Goal: Transaction & Acquisition: Purchase product/service

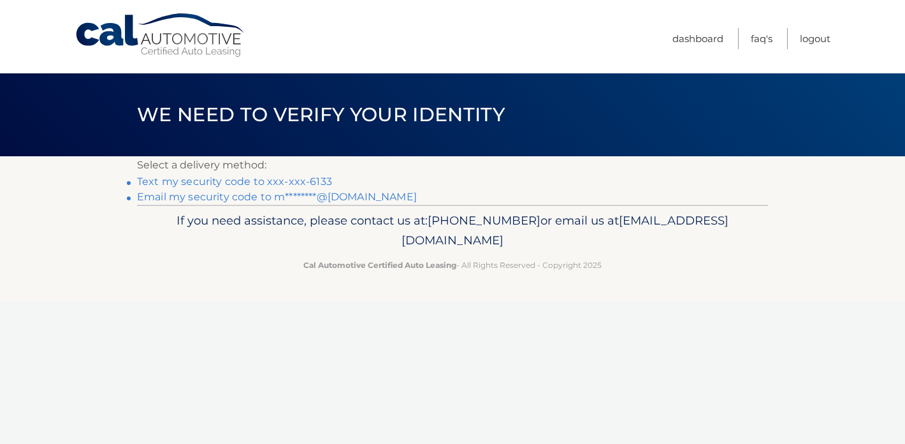
click at [305, 181] on link "Text my security code to xxx-xxx-6133" at bounding box center [234, 181] width 195 height 12
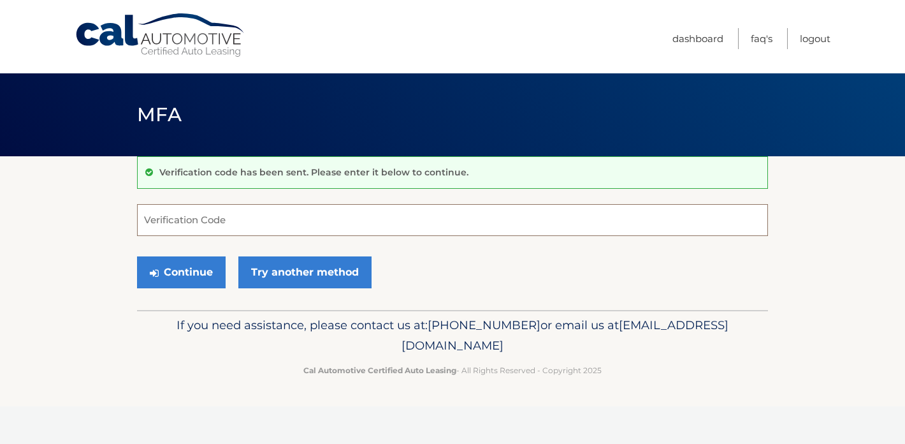
click at [293, 220] on input "Verification Code" at bounding box center [452, 220] width 631 height 32
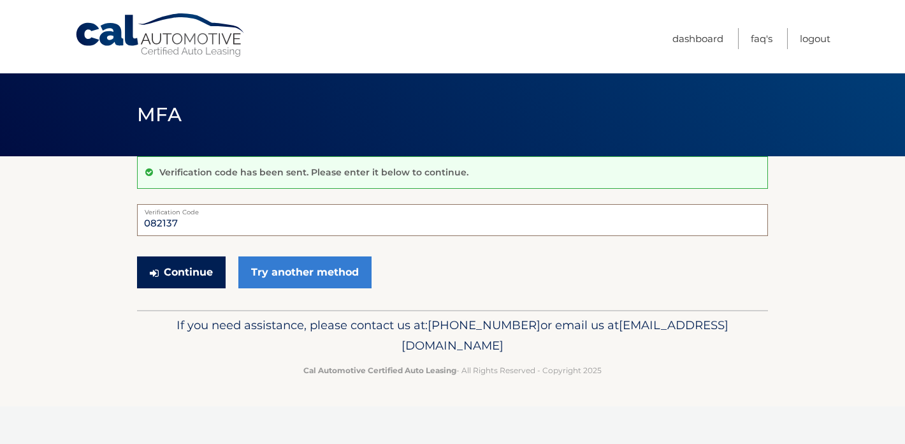
type input "082137"
click at [222, 264] on button "Continue" at bounding box center [181, 272] width 89 height 32
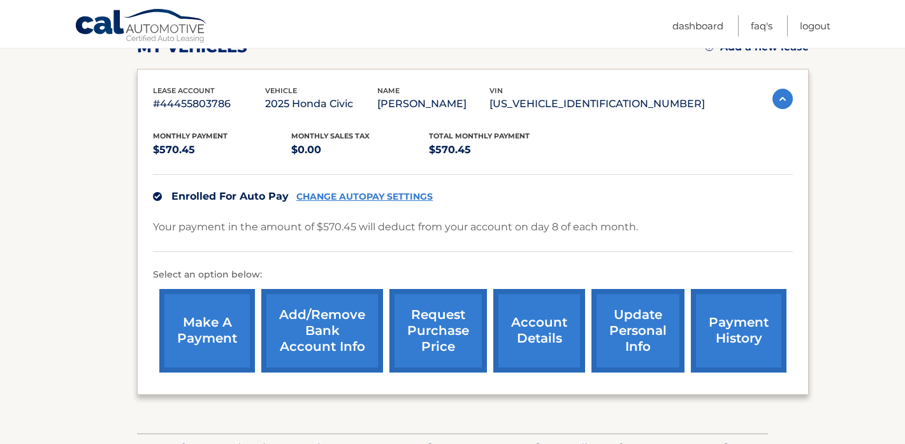
scroll to position [199, 0]
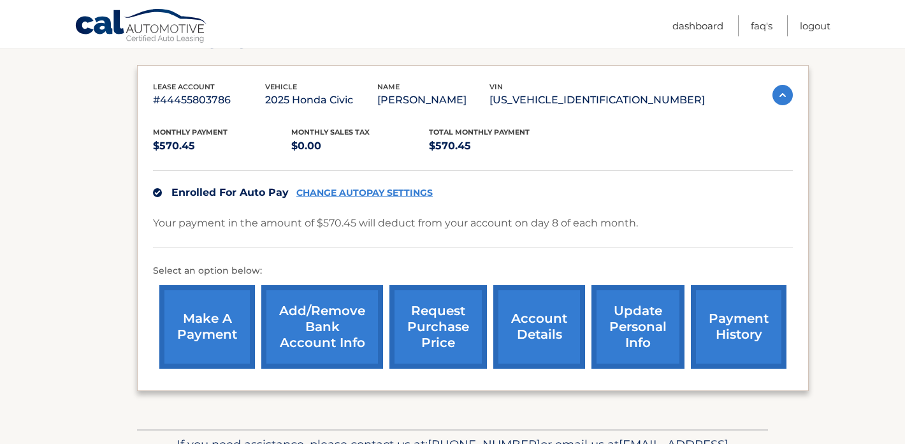
click at [229, 319] on link "make a payment" at bounding box center [207, 327] width 96 height 84
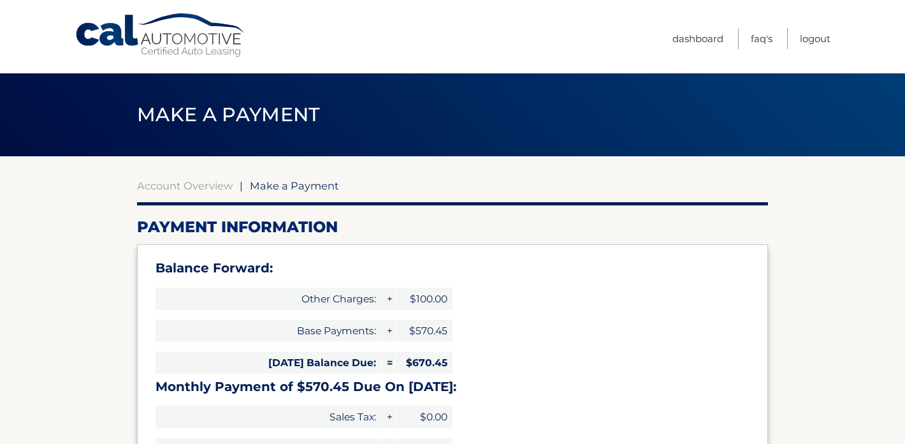
select select "MmEwMzM0YWQtNDM1MS00MmFhLWIwMDAtNDVhYzkxNDY0NGRh"
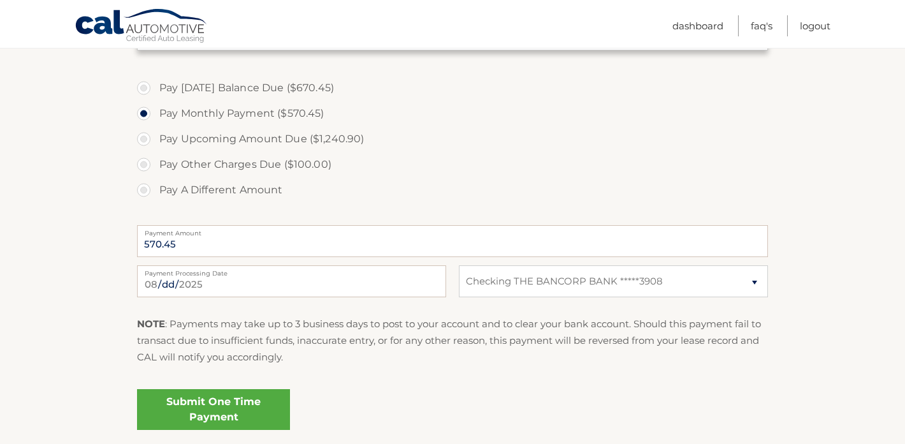
scroll to position [544, 0]
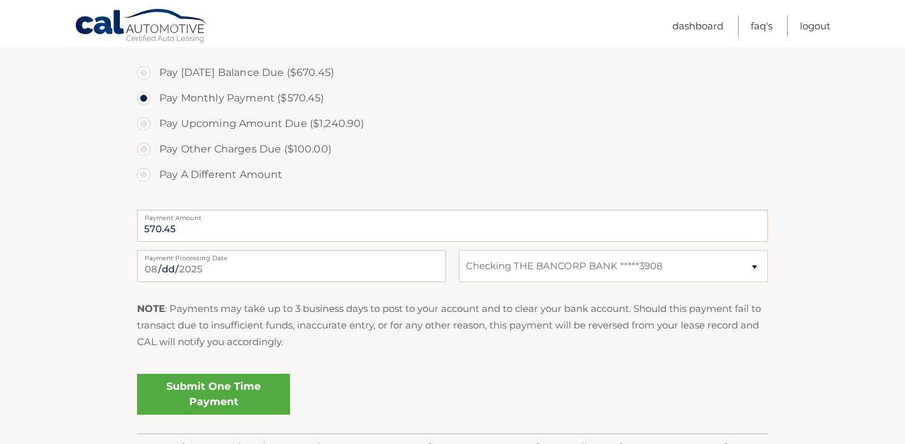
click at [203, 405] on link "Submit One Time Payment" at bounding box center [213, 394] width 153 height 41
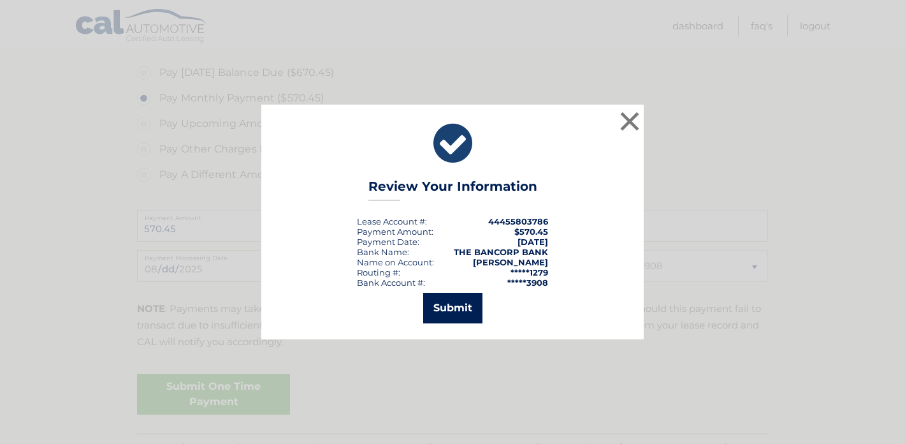
click at [469, 309] on button "Submit" at bounding box center [452, 308] width 59 height 31
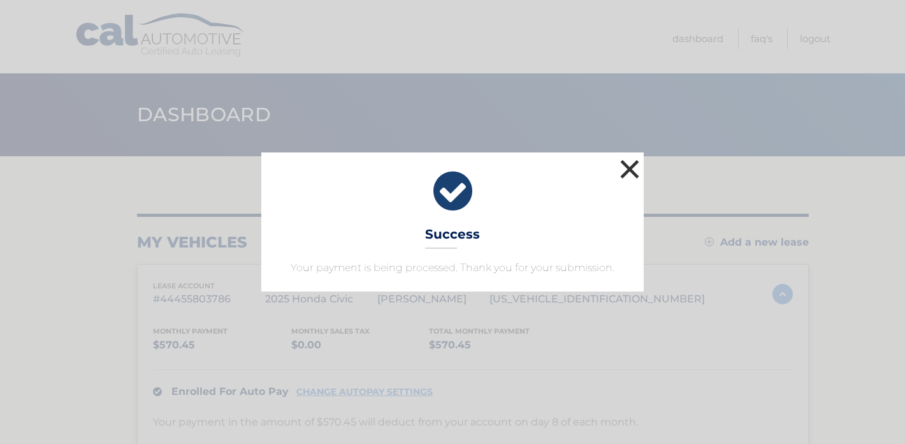
click at [625, 159] on button "×" at bounding box center [629, 168] width 25 height 25
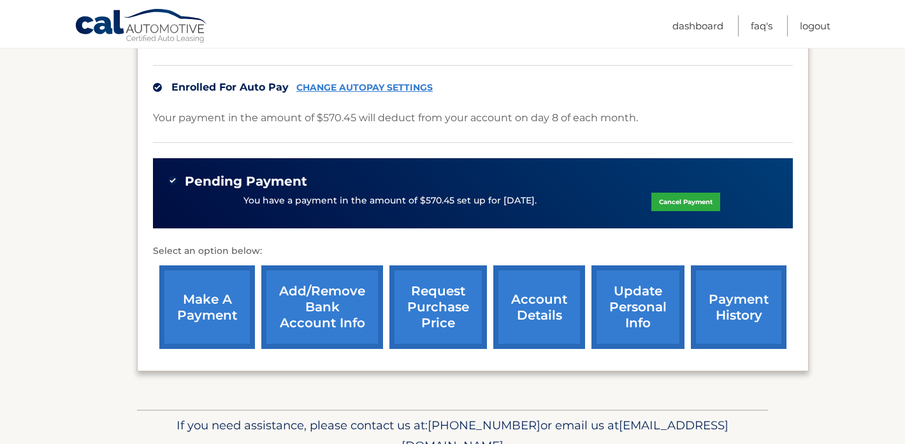
scroll to position [305, 0]
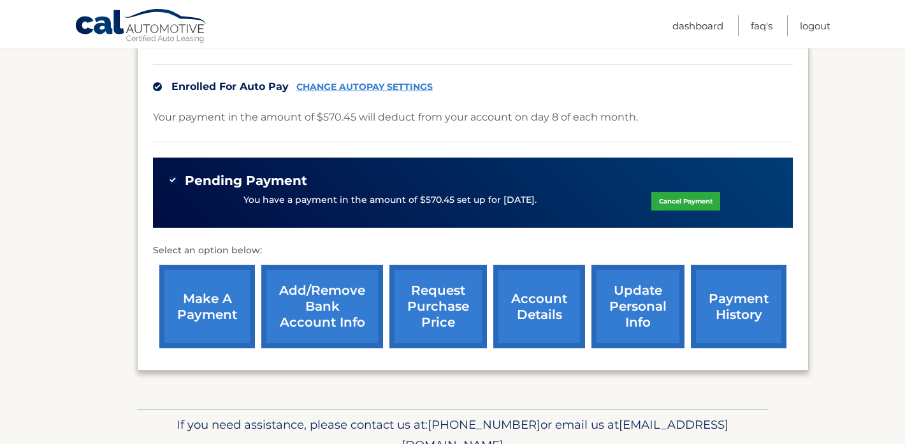
click at [757, 303] on link "payment history" at bounding box center [739, 307] width 96 height 84
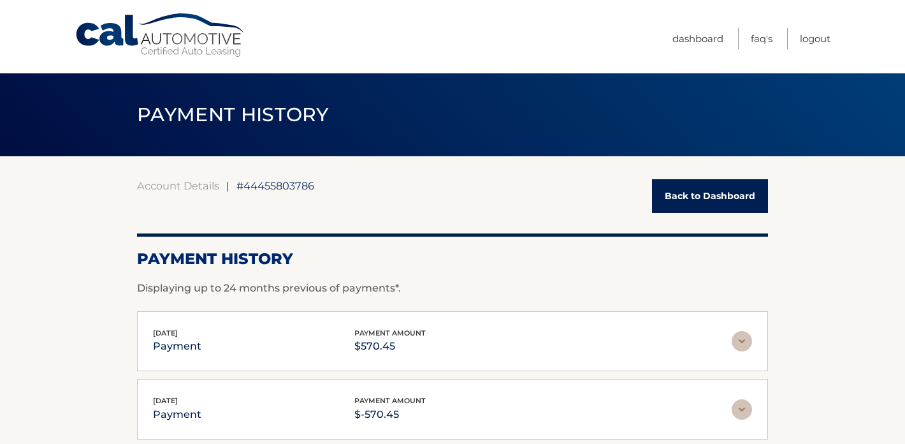
click at [690, 207] on link "Back to Dashboard" at bounding box center [710, 196] width 116 height 34
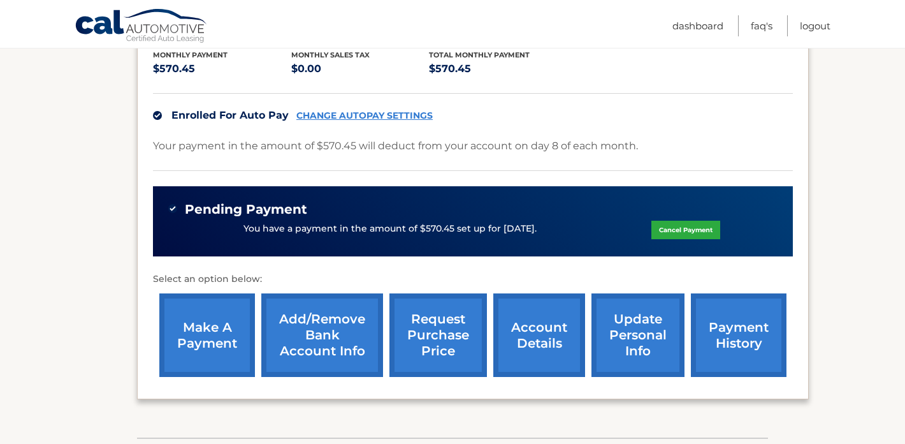
scroll to position [366, 0]
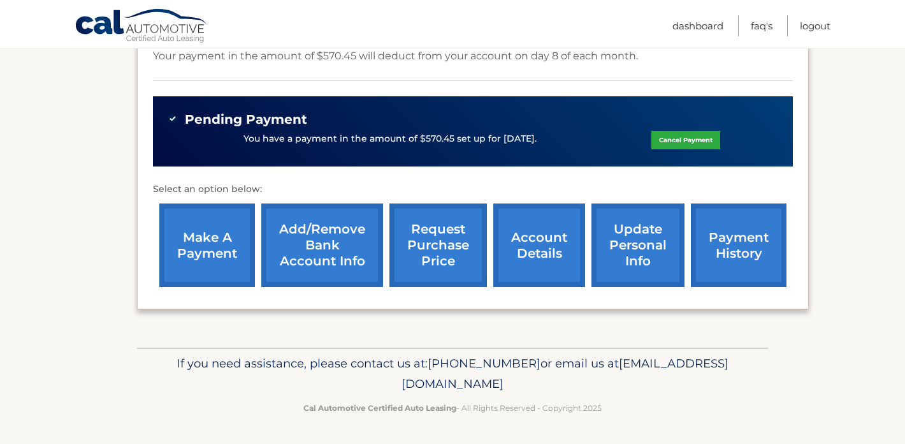
click at [212, 247] on link "make a payment" at bounding box center [207, 245] width 96 height 84
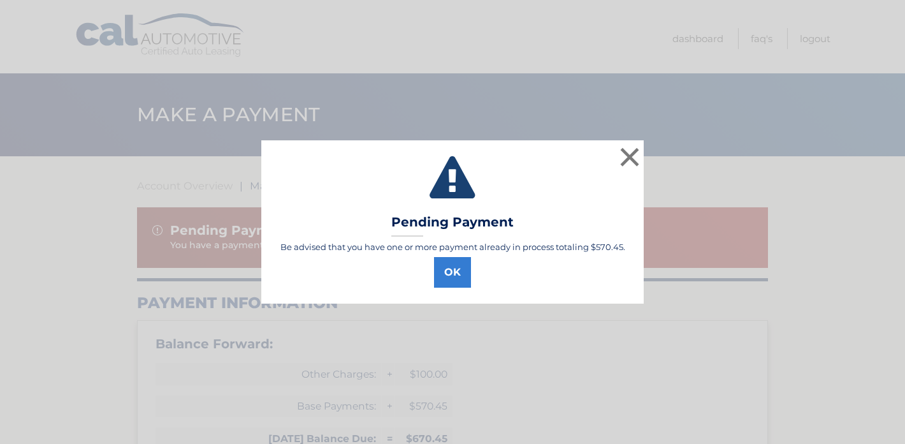
select select "MmEwMzM0YWQtNDM1MS00MmFhLWIwMDAtNDVhYzkxNDY0NGRh"
click at [634, 154] on button "×" at bounding box center [629, 156] width 25 height 25
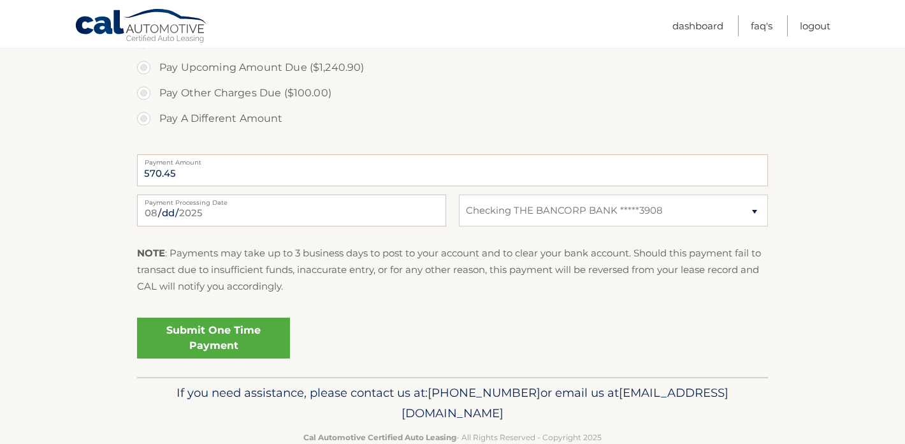
scroll to position [692, 0]
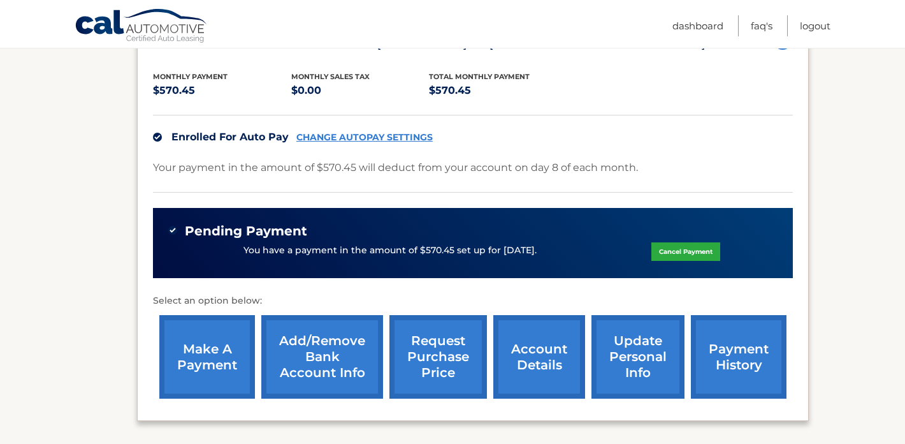
scroll to position [366, 0]
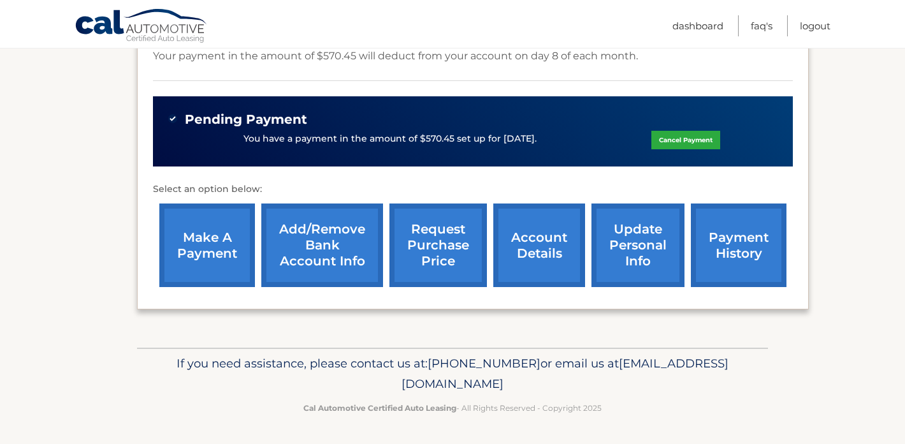
click at [746, 234] on link "payment history" at bounding box center [739, 245] width 96 height 84
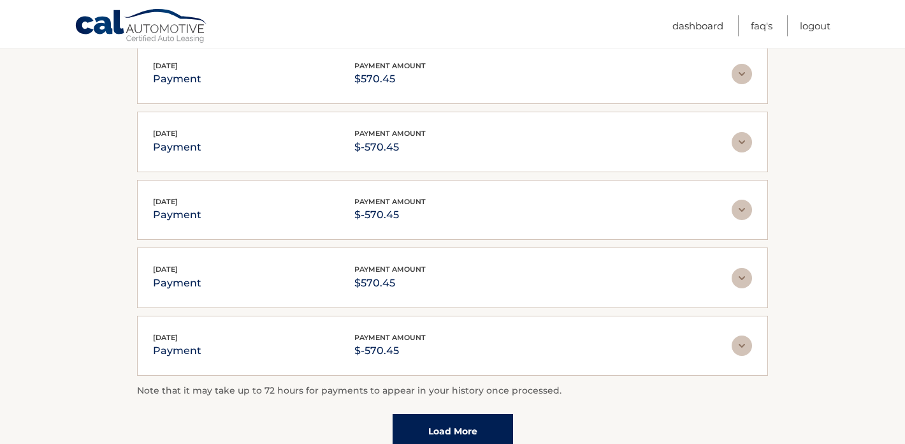
scroll to position [268, 0]
click at [454, 434] on link "Load More" at bounding box center [453, 429] width 120 height 34
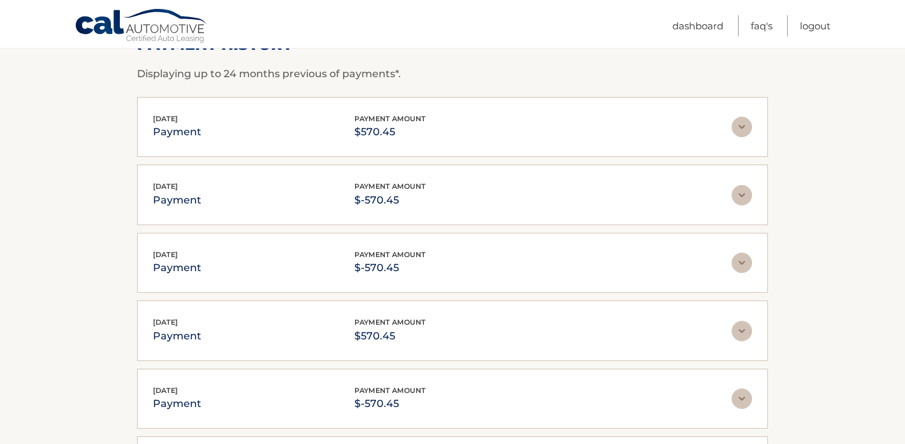
scroll to position [203, 0]
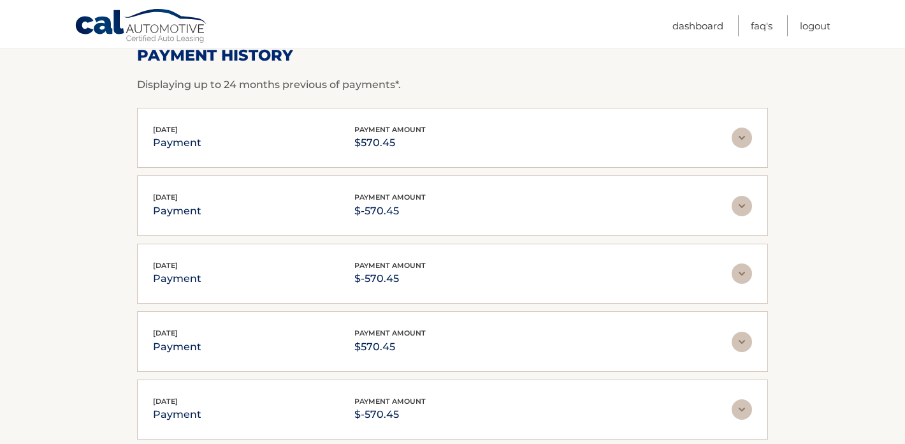
click at [739, 202] on img at bounding box center [742, 206] width 20 height 20
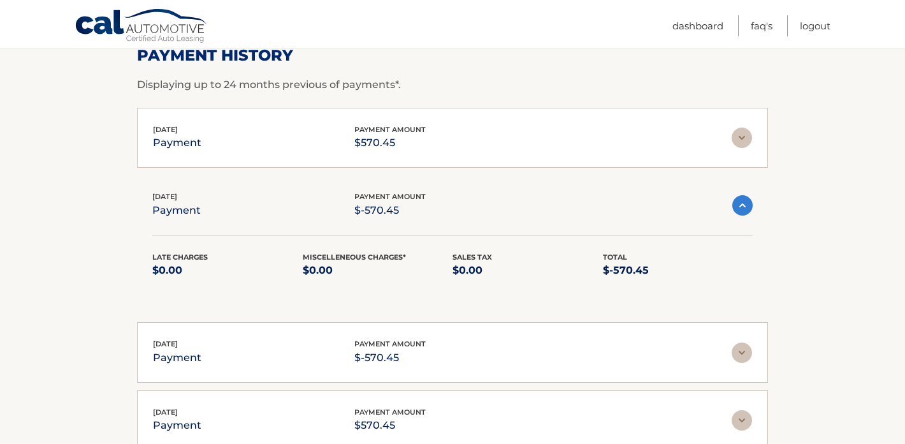
click at [739, 201] on img at bounding box center [742, 205] width 20 height 20
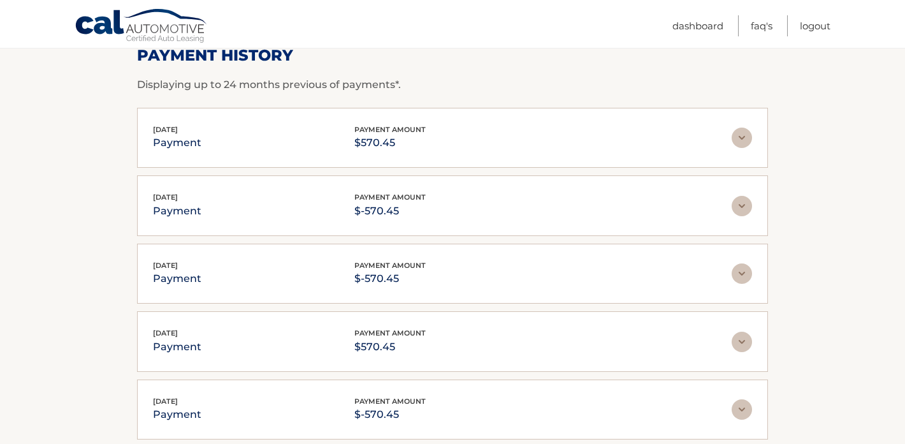
click at [743, 133] on img at bounding box center [742, 137] width 20 height 20
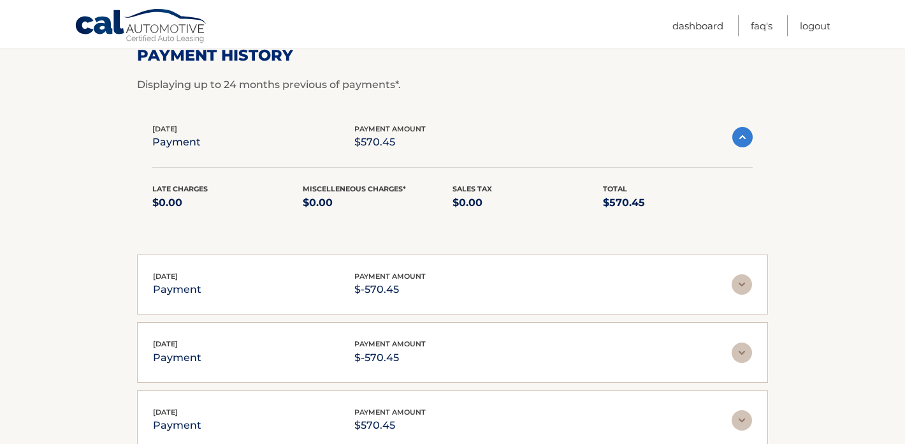
click at [743, 133] on img at bounding box center [742, 137] width 20 height 20
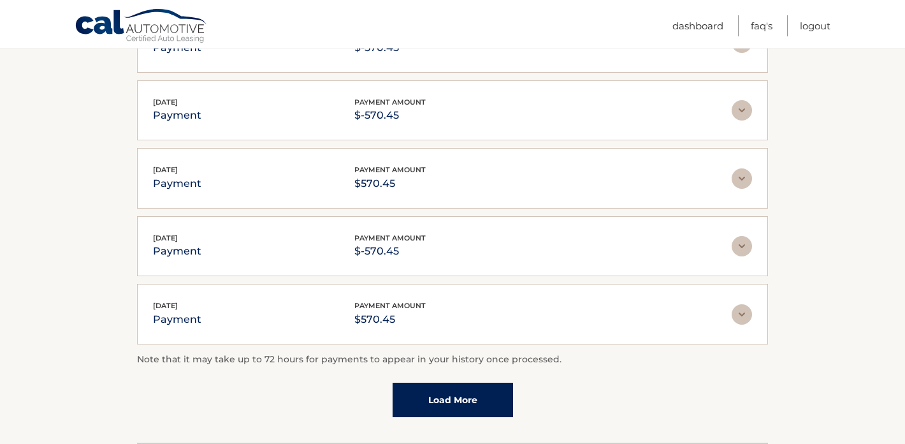
scroll to position [460, 0]
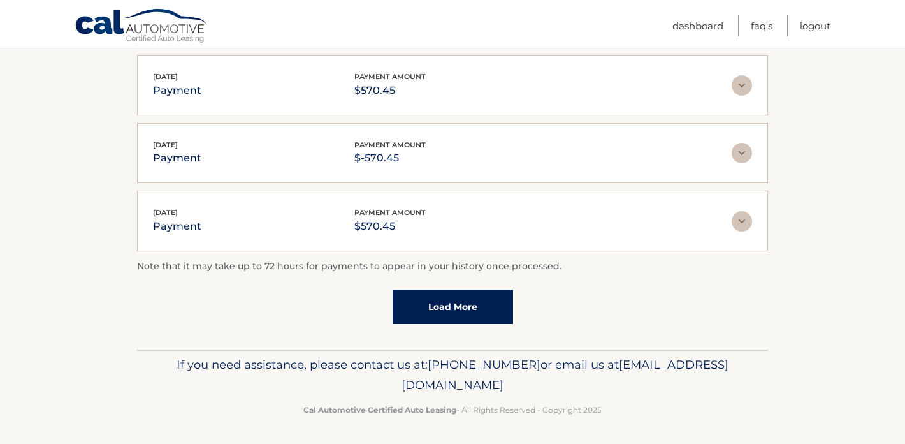
click at [740, 222] on img at bounding box center [742, 221] width 20 height 20
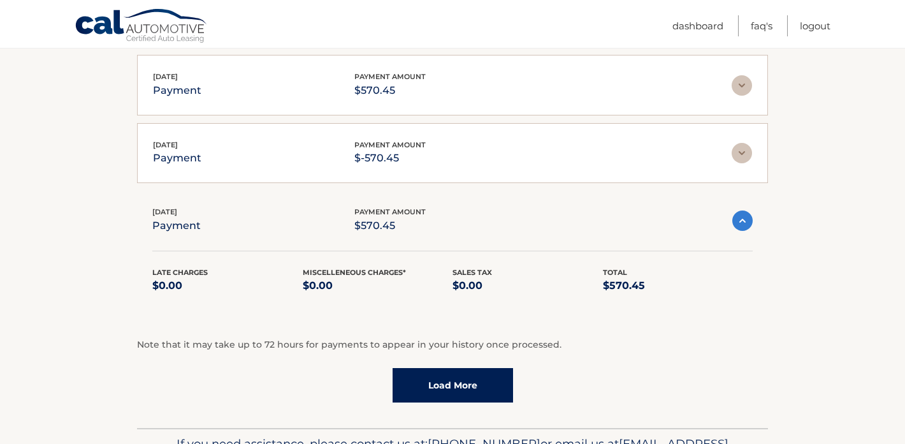
click at [740, 222] on img at bounding box center [742, 220] width 20 height 20
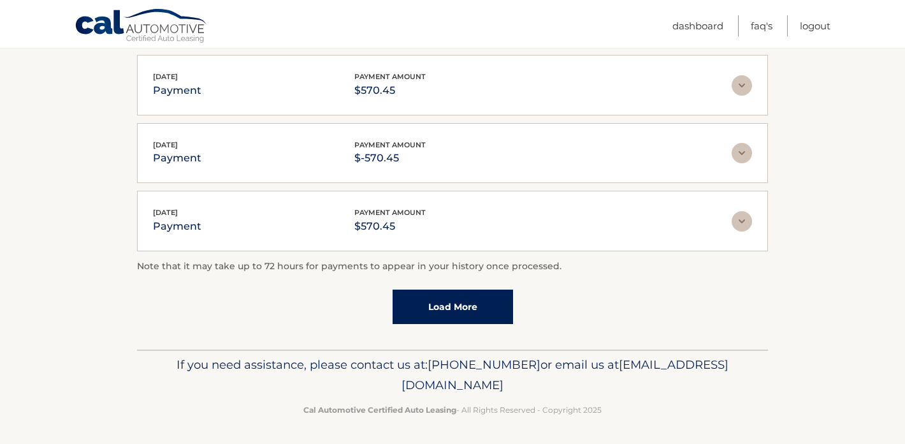
click at [493, 298] on link "Load More" at bounding box center [453, 306] width 120 height 34
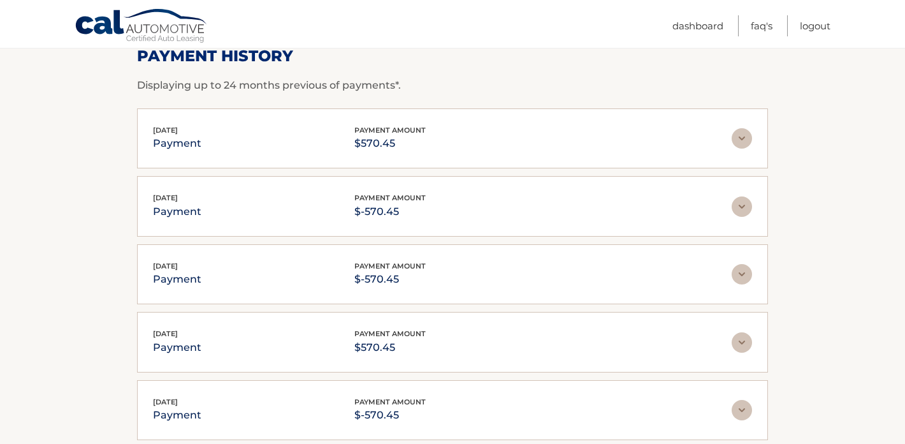
scroll to position [197, 0]
